Goal: Find specific page/section: Find specific page/section

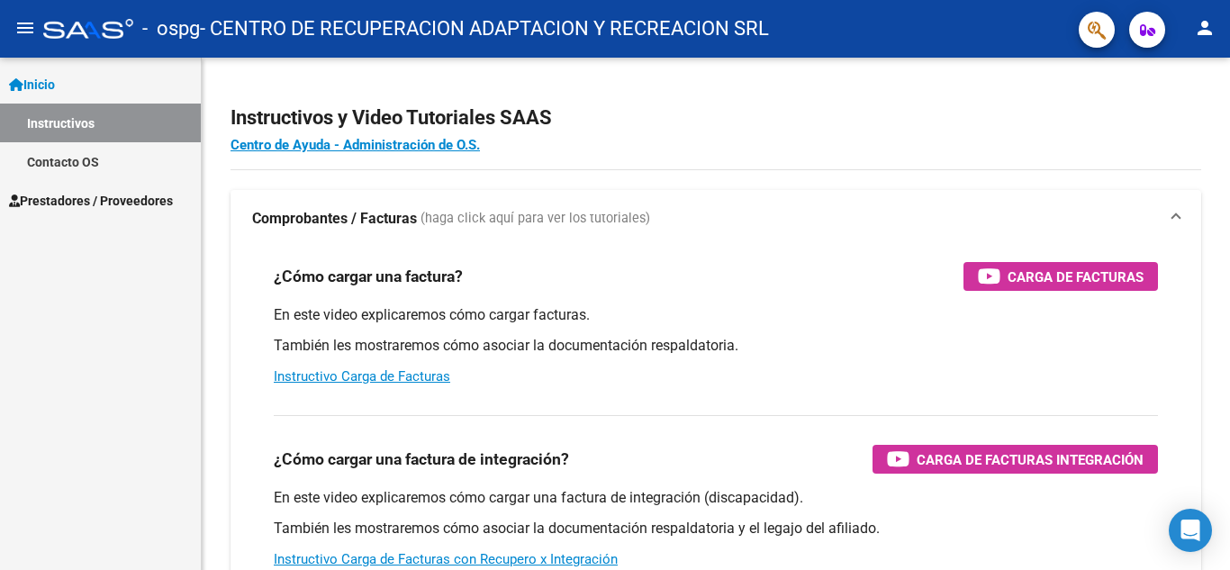
click at [83, 197] on span "Prestadores / Proveedores" at bounding box center [91, 201] width 164 height 20
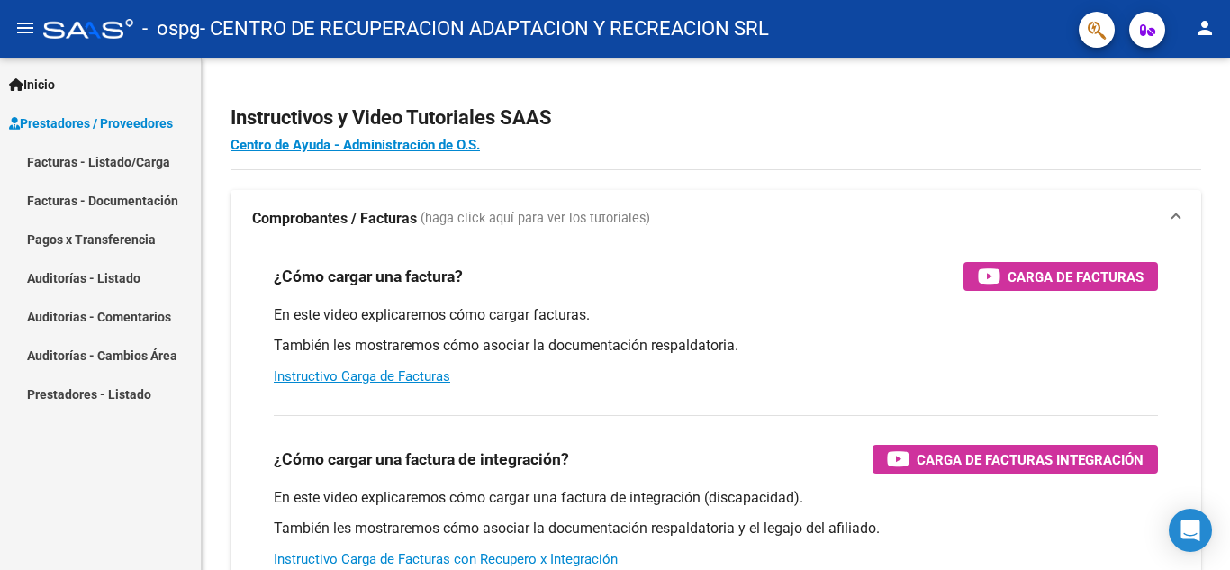
click at [89, 239] on link "Pagos x Transferencia" at bounding box center [100, 239] width 201 height 39
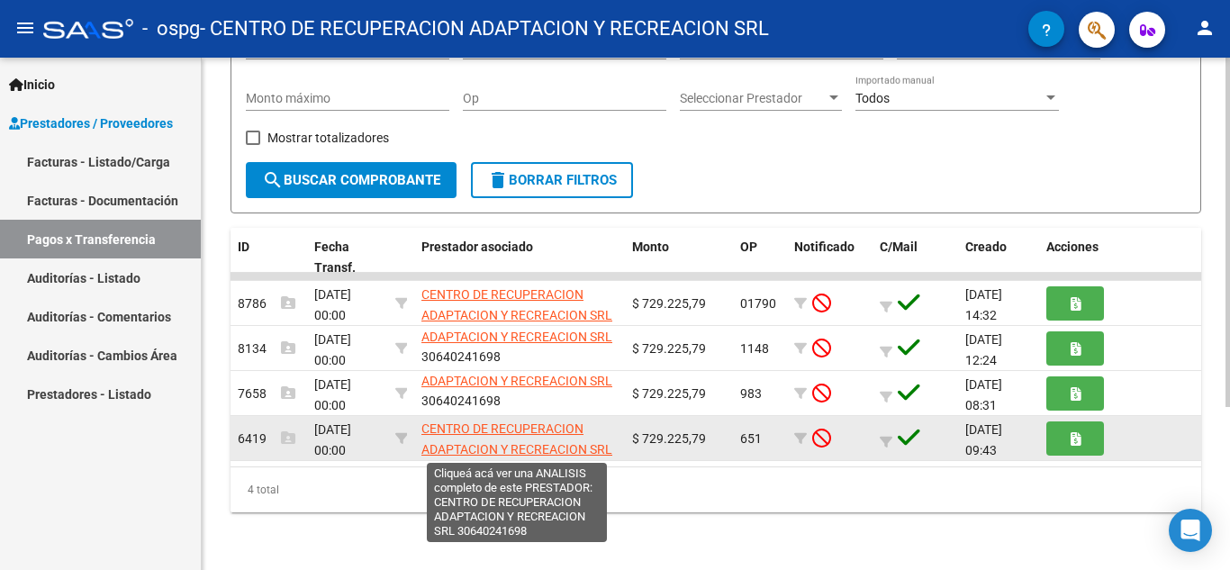
click at [522, 440] on span "CENTRO DE RECUPERACION ADAPTACION Y RECREACION SRL" at bounding box center [517, 439] width 191 height 35
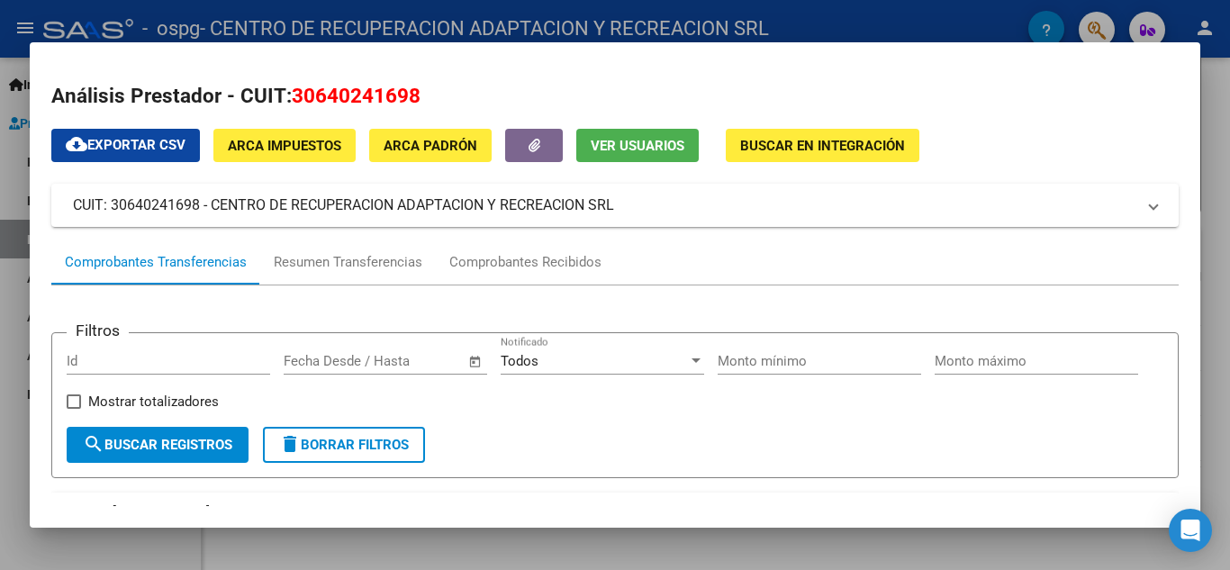
click at [13, 292] on div at bounding box center [615, 285] width 1230 height 570
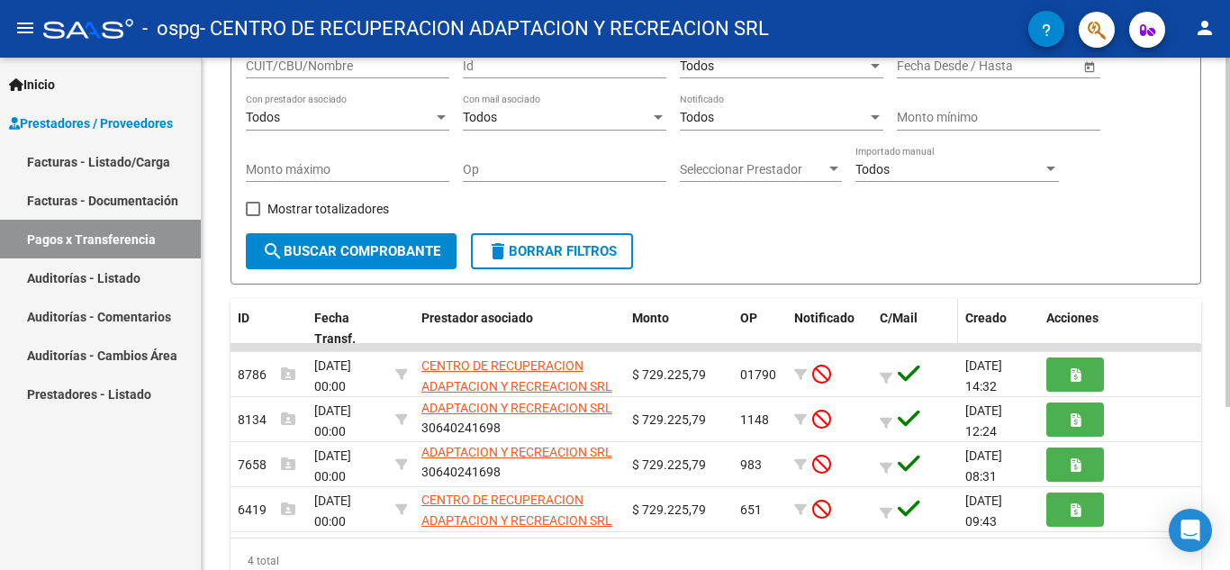
scroll to position [180, 0]
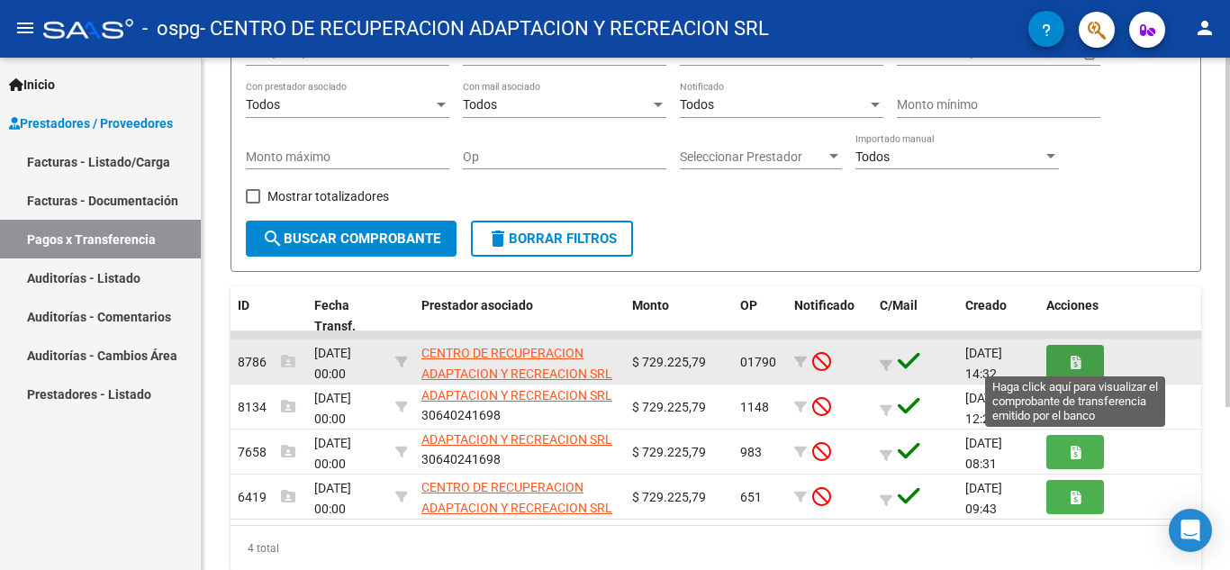
click at [1071, 366] on icon "button" at bounding box center [1076, 363] width 10 height 14
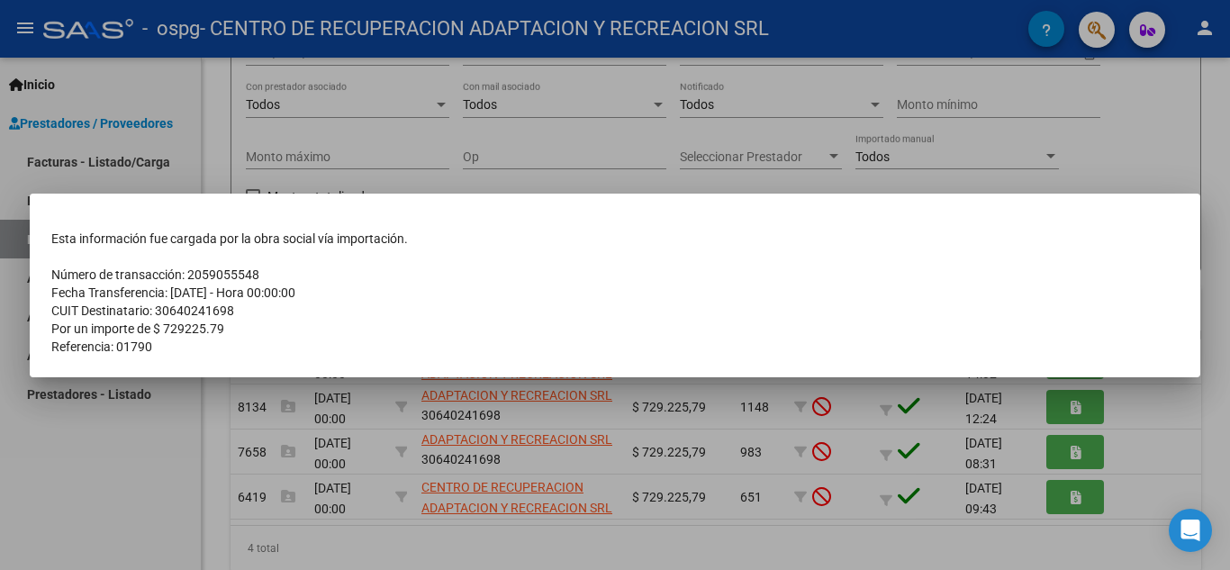
click at [151, 458] on div at bounding box center [615, 285] width 1230 height 570
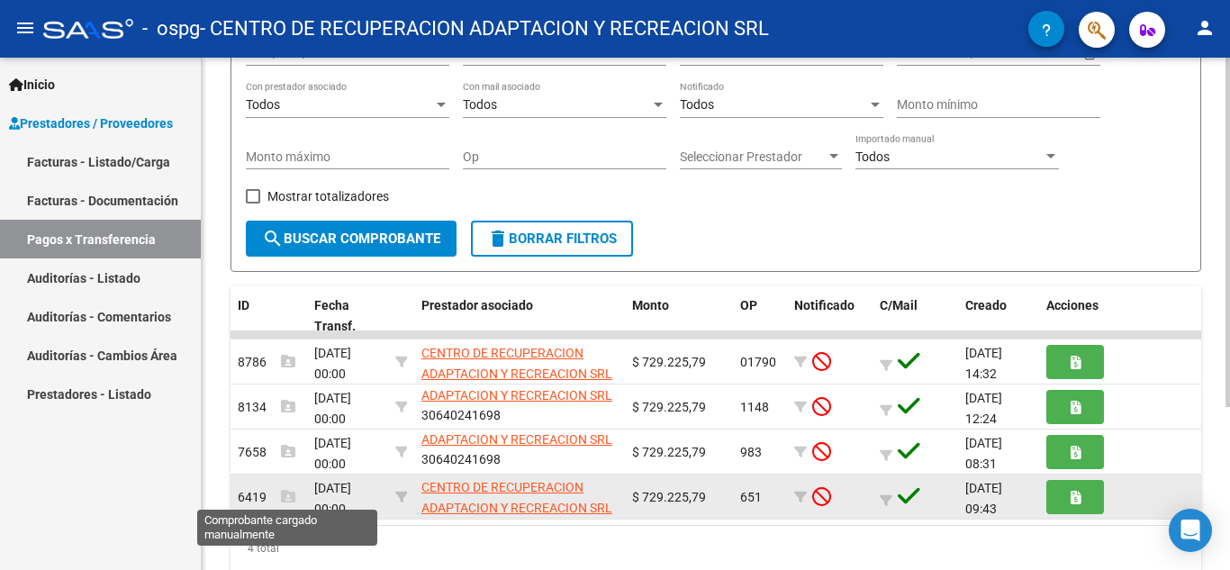
click at [288, 494] on icon at bounding box center [288, 496] width 14 height 14
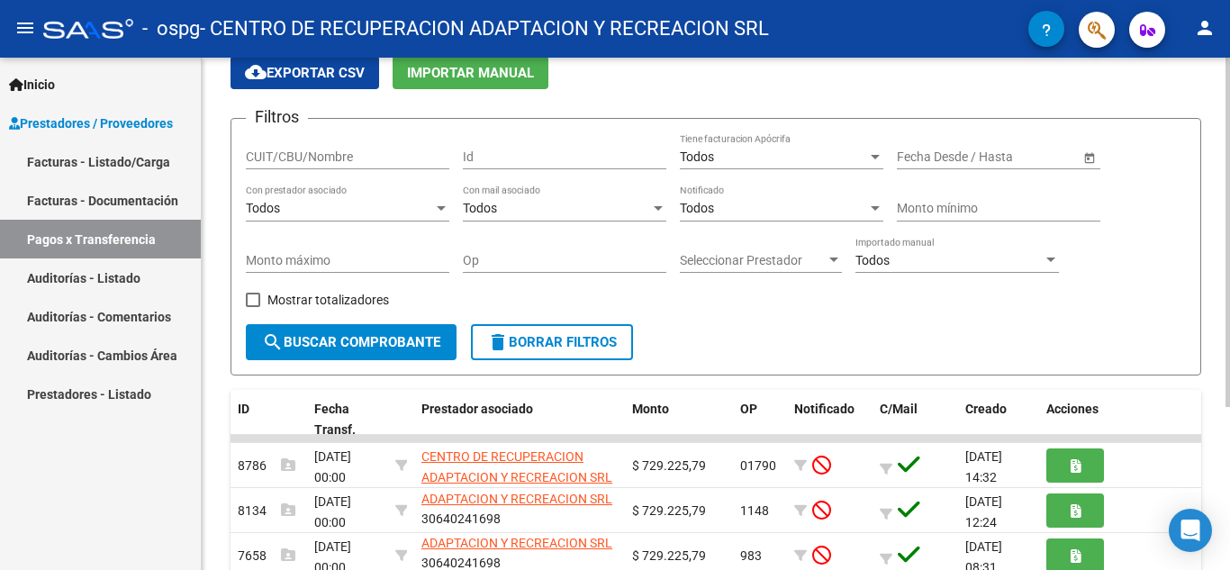
scroll to position [59, 0]
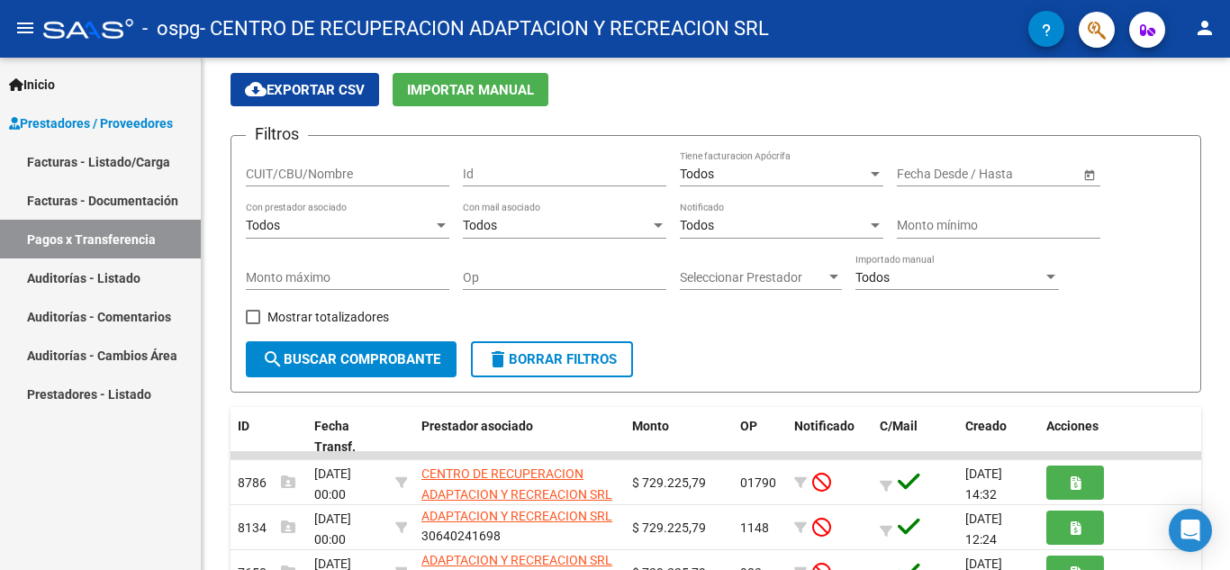
click at [104, 198] on link "Facturas - Documentación" at bounding box center [100, 200] width 201 height 39
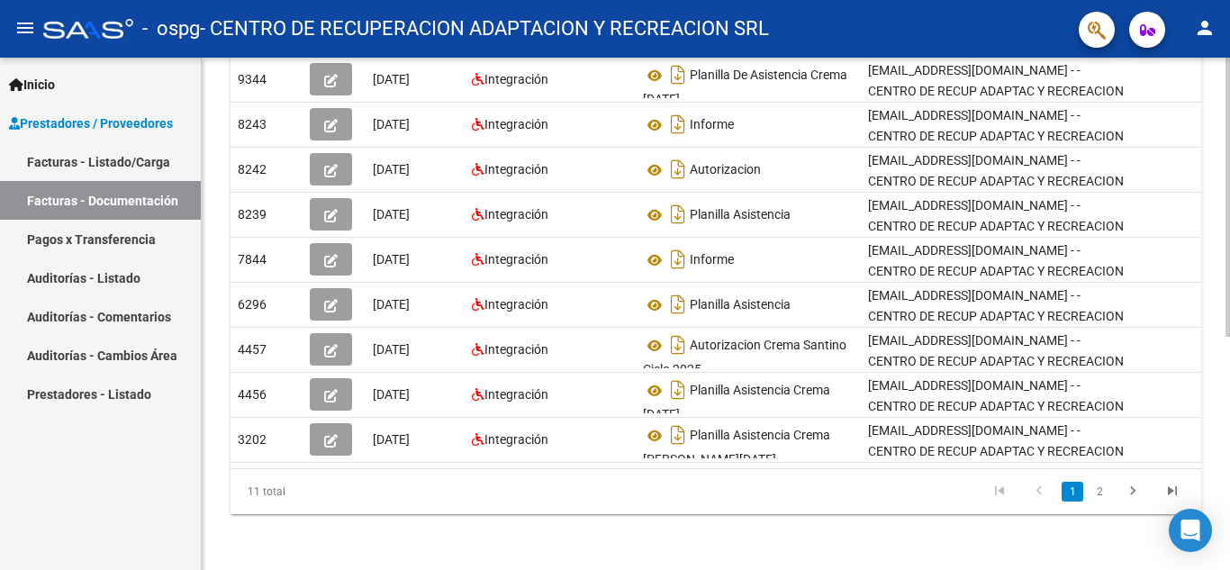
scroll to position [427, 0]
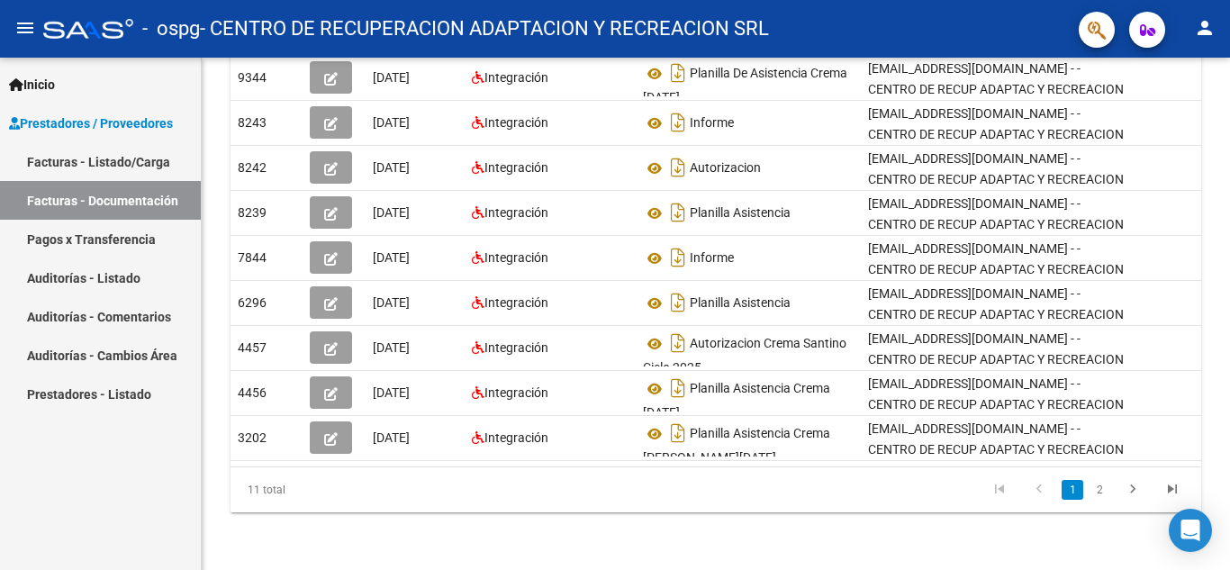
click at [68, 163] on link "Facturas - Listado/Carga" at bounding box center [100, 161] width 201 height 39
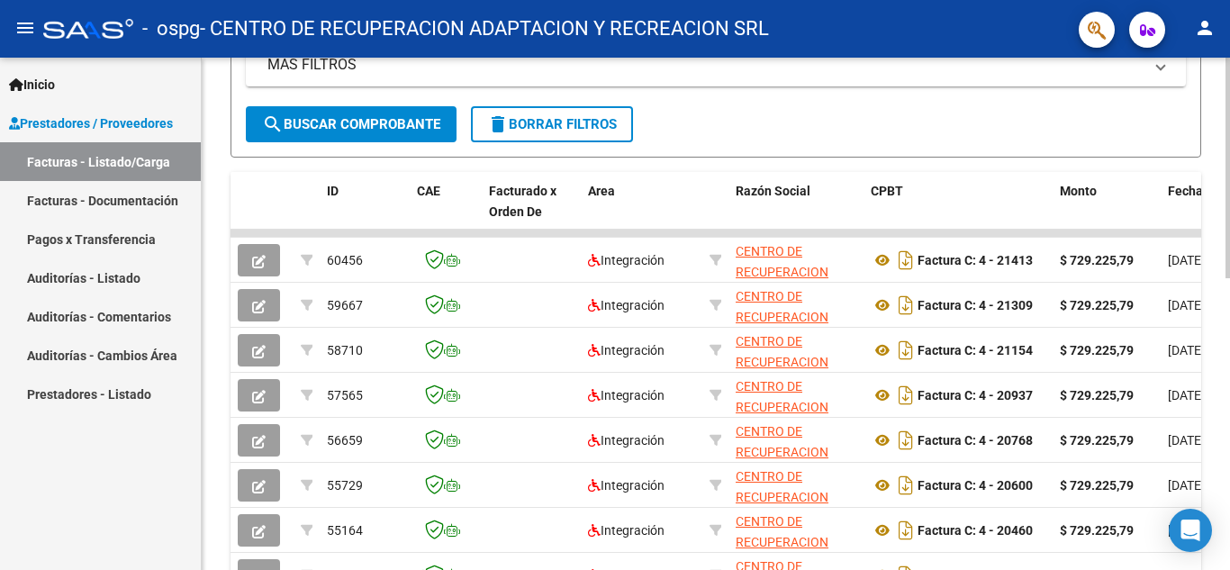
scroll to position [450, 0]
